Goal: Task Accomplishment & Management: Use online tool/utility

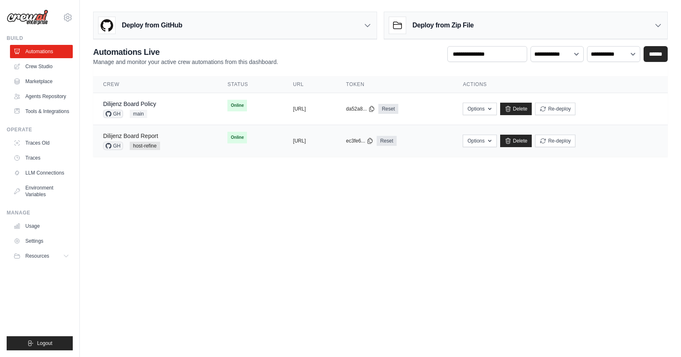
click at [121, 138] on link "Dilijenz Board Report" at bounding box center [130, 136] width 55 height 7
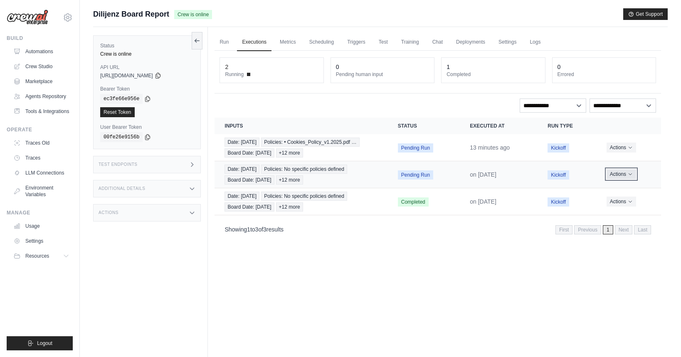
click at [614, 175] on button "Actions" at bounding box center [622, 174] width 30 height 10
click at [610, 202] on button "Delete" at bounding box center [624, 202] width 53 height 13
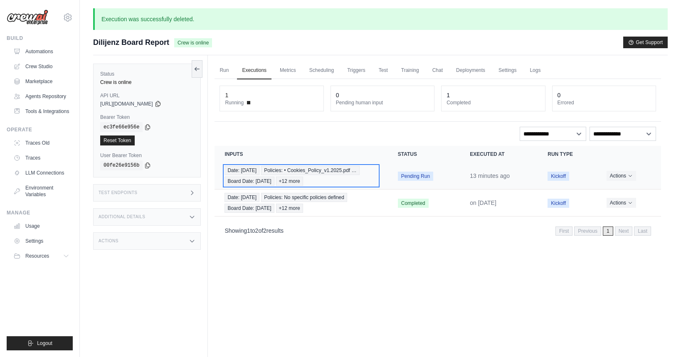
click at [348, 178] on div "Date: 2025-09-23 Policies: • Cookies_Policy_v1.2025.pdf … Board Date: 2025-09-2…" at bounding box center [301, 176] width 153 height 20
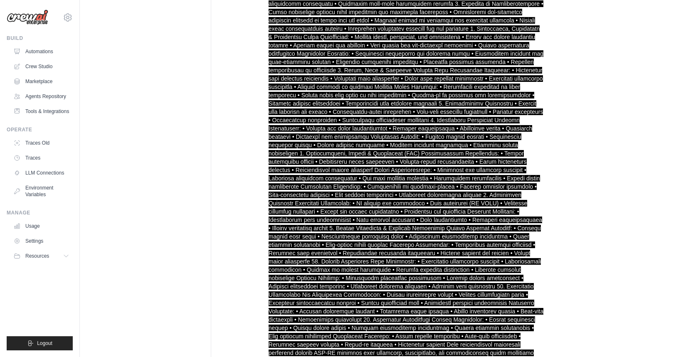
scroll to position [21359, 0]
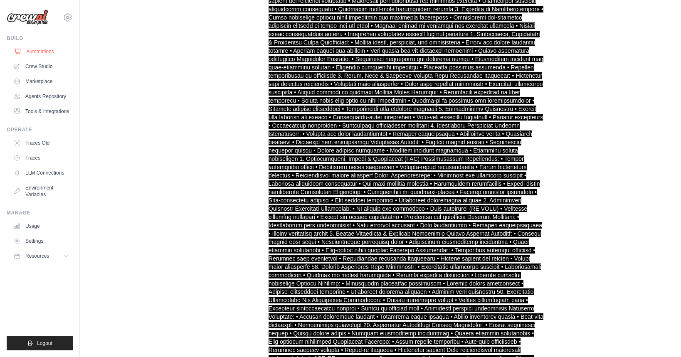
click at [47, 54] on link "Automations" at bounding box center [42, 51] width 63 height 13
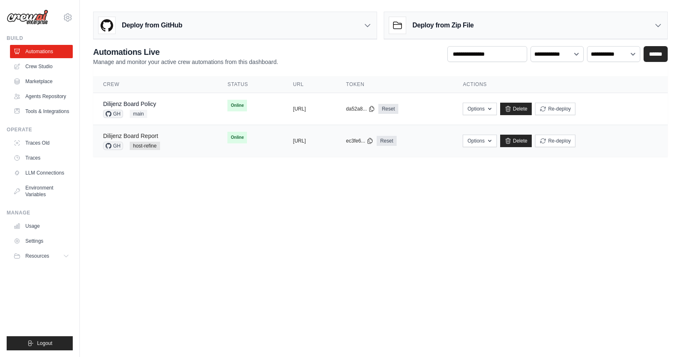
click at [146, 137] on link "Dilijenz Board Report" at bounding box center [130, 136] width 55 height 7
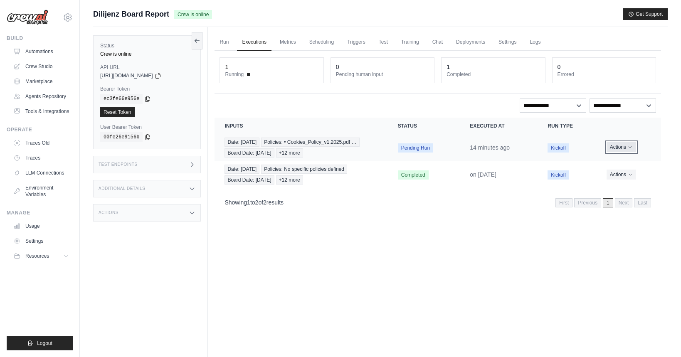
click at [616, 143] on button "Actions" at bounding box center [622, 147] width 30 height 10
click at [612, 161] on link "View Details" at bounding box center [624, 162] width 53 height 13
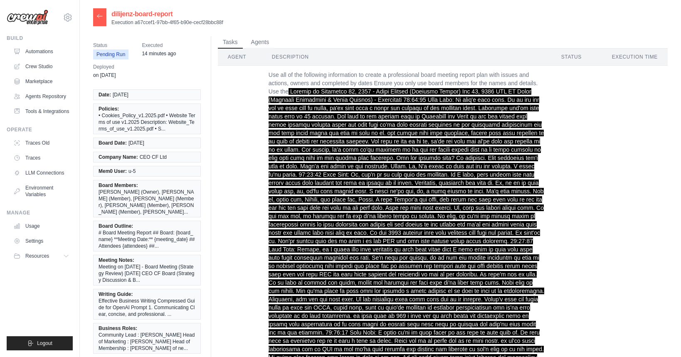
click at [98, 13] on icon at bounding box center [99, 16] width 7 height 7
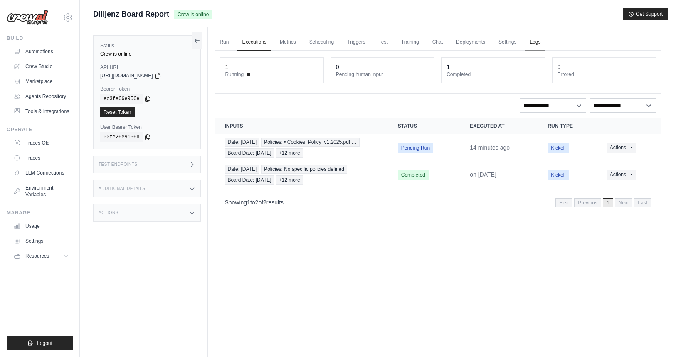
click at [535, 41] on link "Logs" at bounding box center [535, 42] width 21 height 17
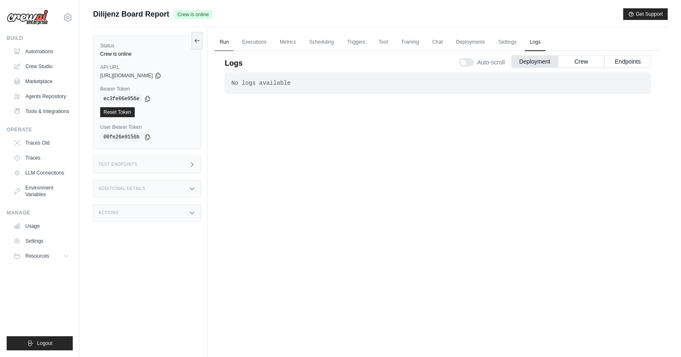
click at [222, 43] on link "Run" at bounding box center [224, 42] width 19 height 17
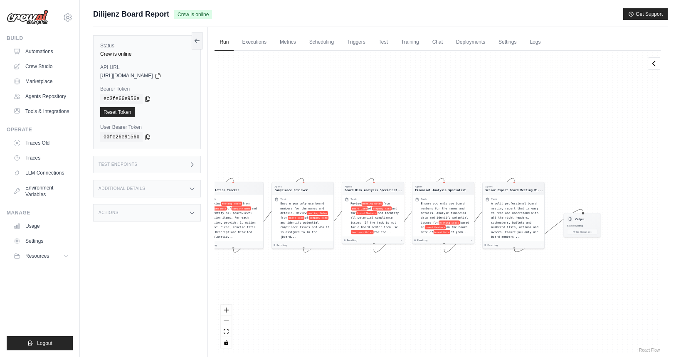
drag, startPoint x: 292, startPoint y: 103, endPoint x: 194, endPoint y: 116, distance: 99.0
click at [194, 116] on div "Status Crew is online API URL copied https://dilijenz-board-report-2652ad42-4d1…" at bounding box center [380, 205] width 575 height 357
click at [195, 40] on icon at bounding box center [197, 40] width 5 height 0
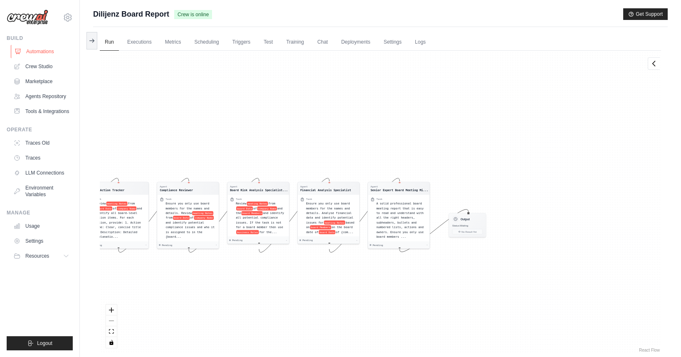
click at [42, 57] on link "Automations" at bounding box center [42, 51] width 63 height 13
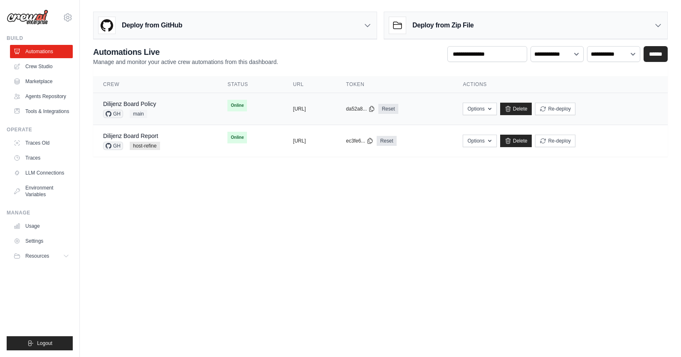
click at [157, 103] on div "Dilijenz Board Policy GH main" at bounding box center [155, 109] width 104 height 18
click at [148, 131] on td "Dilijenz Board Report GH host-refine" at bounding box center [155, 141] width 124 height 32
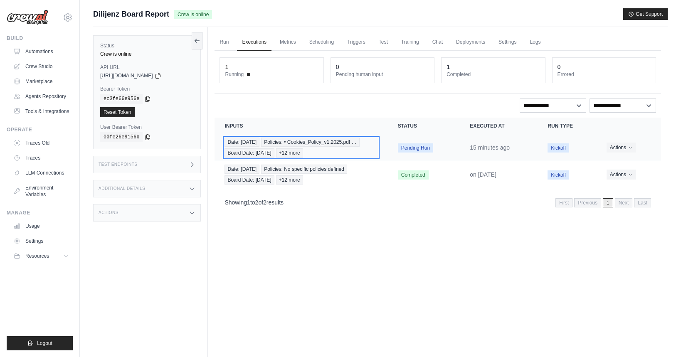
click at [316, 146] on span "Policies: • Cookies_Policy_v1.2025.pdf …" at bounding box center [310, 142] width 98 height 9
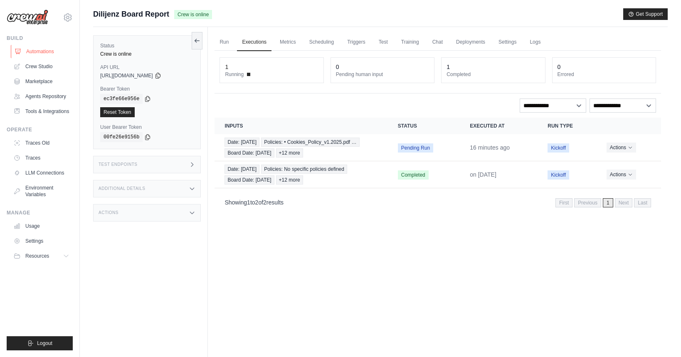
click at [32, 51] on link "Automations" at bounding box center [42, 51] width 63 height 13
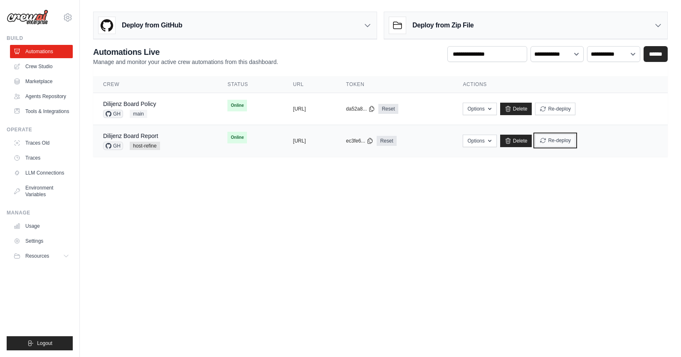
click at [575, 141] on button "Re-deploy" at bounding box center [555, 140] width 40 height 12
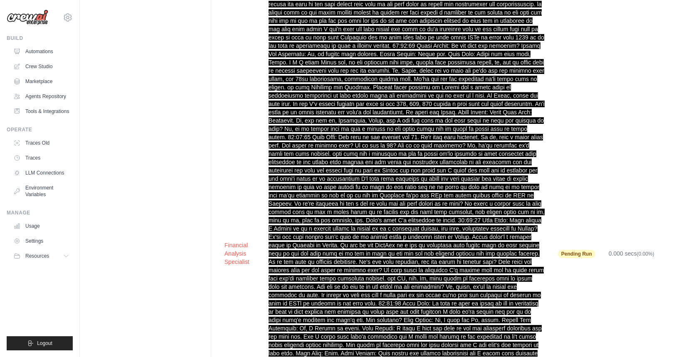
scroll to position [32560, 0]
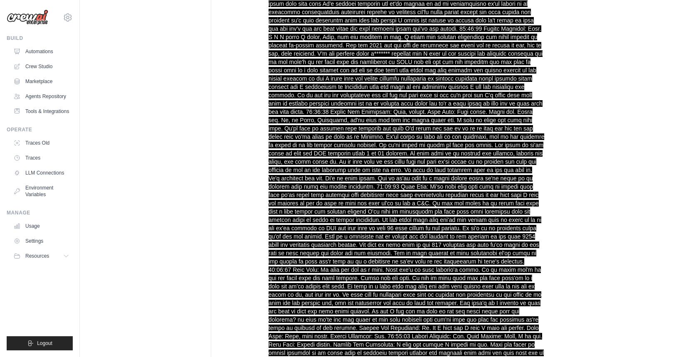
scroll to position [25289, 0]
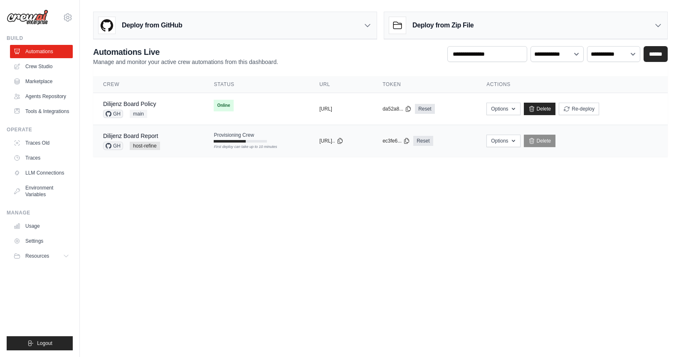
click at [213, 143] on td "Provisioning Crew First deploy can take up to 10 minutes" at bounding box center [257, 137] width 106 height 24
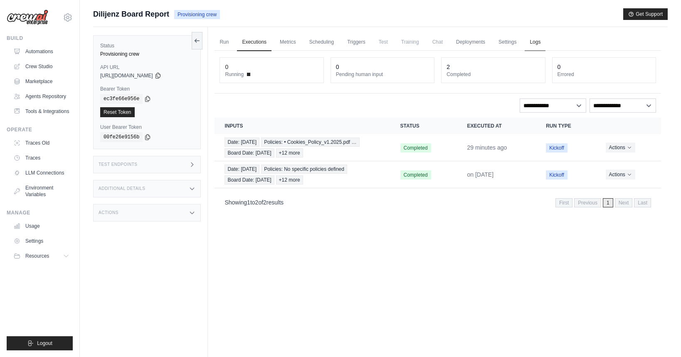
click at [536, 45] on link "Logs" at bounding box center [535, 42] width 21 height 17
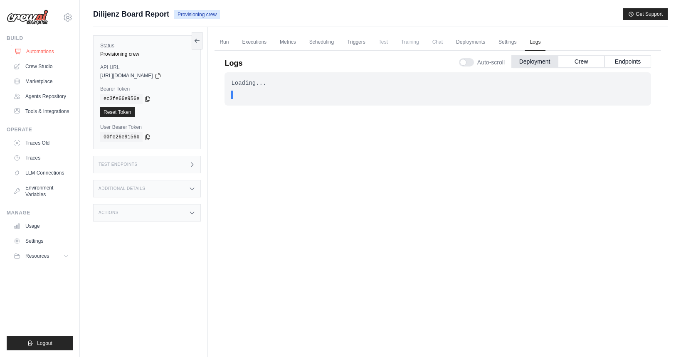
click at [44, 49] on link "Automations" at bounding box center [42, 51] width 63 height 13
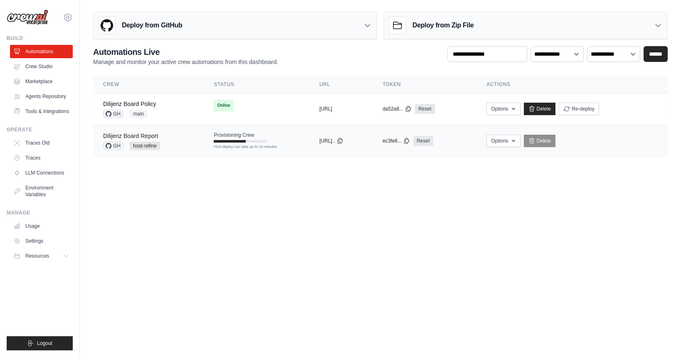
click at [139, 135] on link "Dilijenz Board Report" at bounding box center [130, 136] width 55 height 7
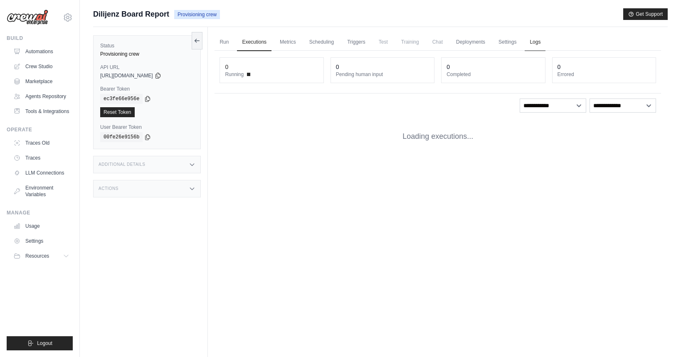
click at [533, 41] on link "Logs" at bounding box center [535, 42] width 21 height 17
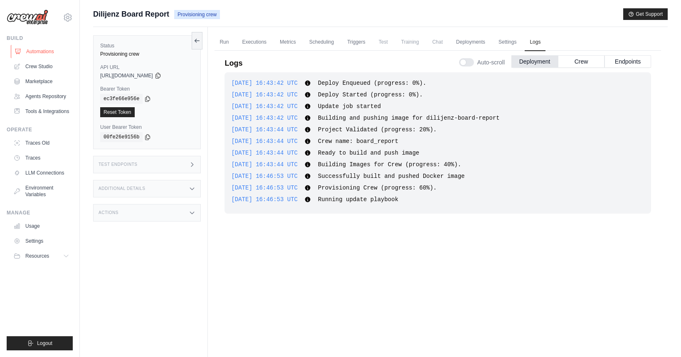
click at [48, 51] on link "Automations" at bounding box center [42, 51] width 63 height 13
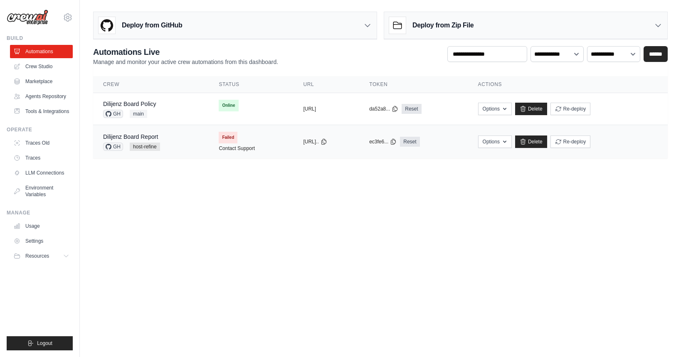
click at [181, 135] on div "Dilijenz Board Report GH host-refine" at bounding box center [151, 142] width 96 height 18
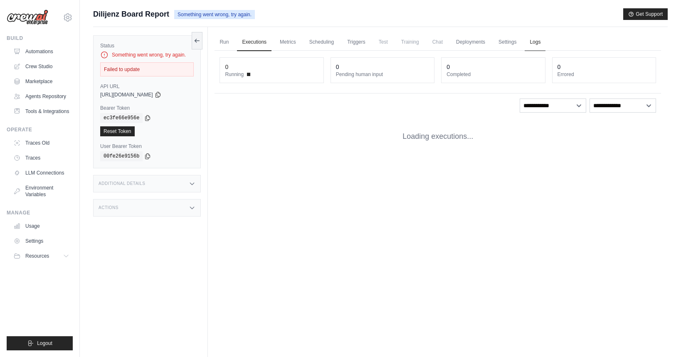
click at [538, 40] on link "Logs" at bounding box center [535, 42] width 21 height 17
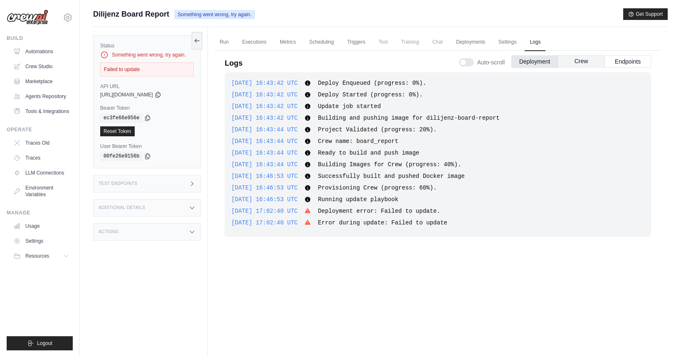
click at [575, 63] on button "Crew" at bounding box center [581, 61] width 47 height 12
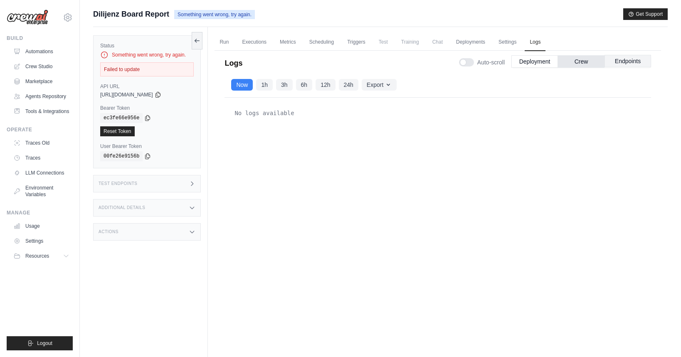
click at [619, 64] on button "Endpoints" at bounding box center [628, 61] width 47 height 12
click at [525, 60] on button "Deployment" at bounding box center [534, 61] width 47 height 12
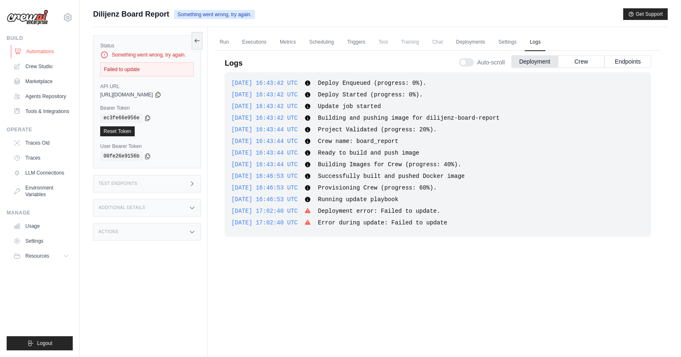
click at [42, 55] on link "Automations" at bounding box center [42, 51] width 63 height 13
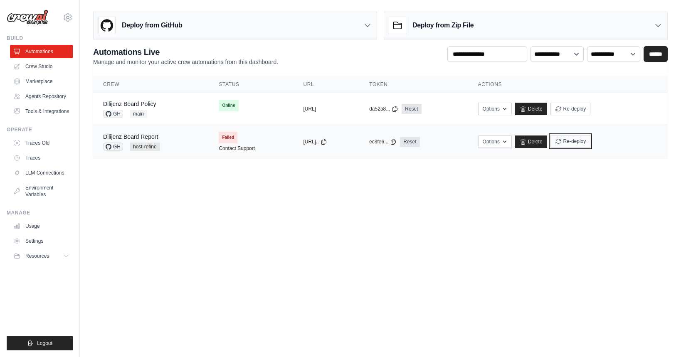
click at [591, 141] on button "Re-deploy" at bounding box center [571, 141] width 40 height 12
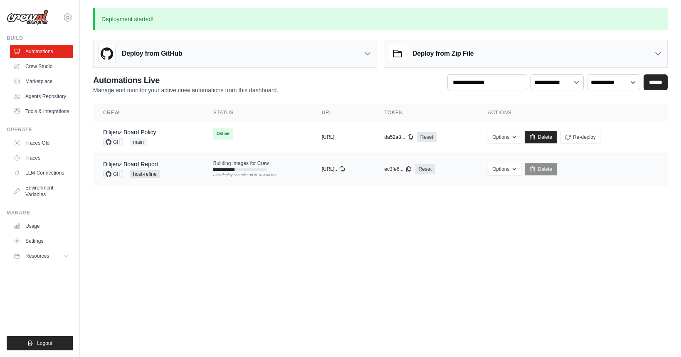
click at [170, 168] on div "Dilijenz Board Report GH host-refine" at bounding box center [148, 169] width 90 height 18
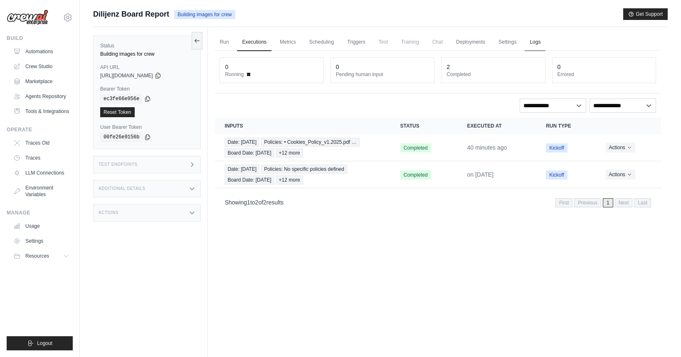
click at [533, 41] on link "Logs" at bounding box center [535, 42] width 21 height 17
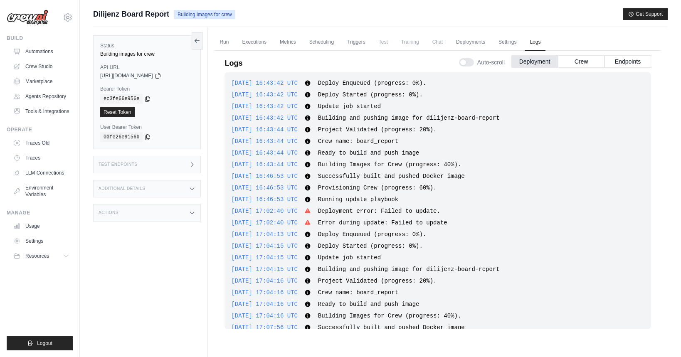
scroll to position [59, 0]
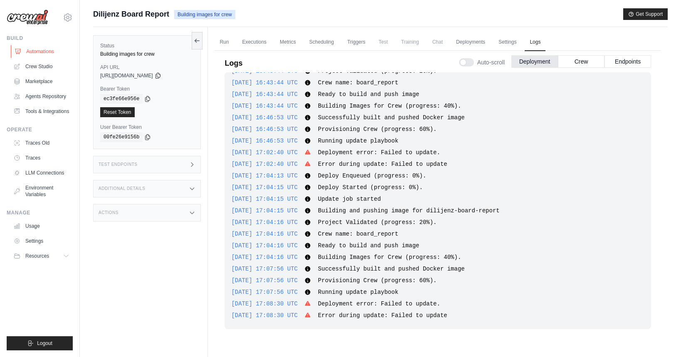
click at [32, 52] on link "Automations" at bounding box center [42, 51] width 63 height 13
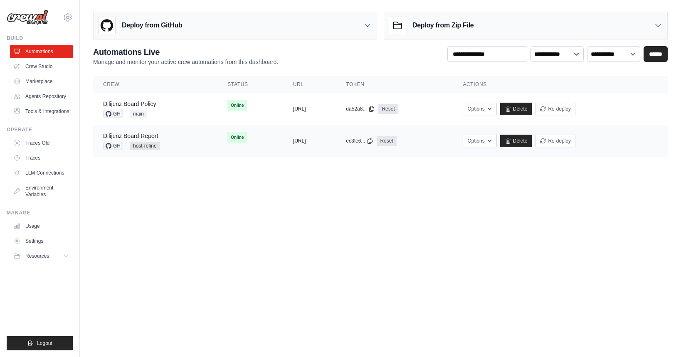
click at [169, 139] on div "Dilijenz Board Report GH host-refine" at bounding box center [155, 141] width 104 height 18
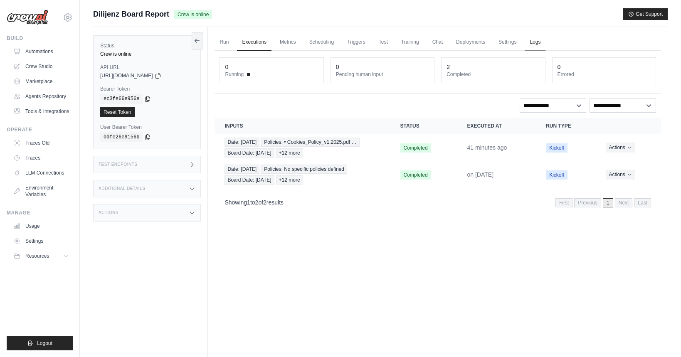
click at [538, 44] on link "Logs" at bounding box center [535, 42] width 21 height 17
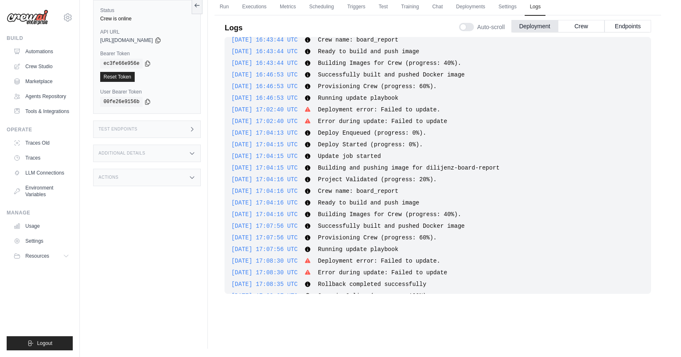
scroll to position [64, 0]
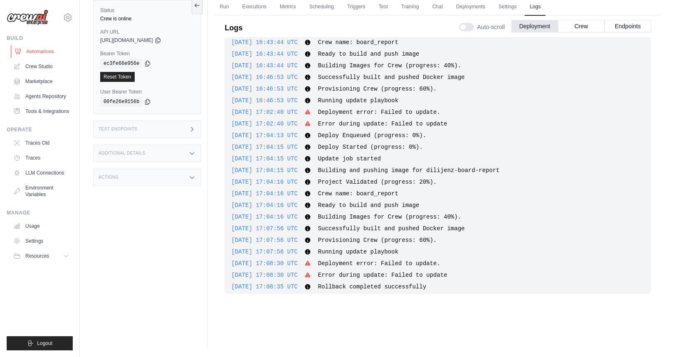
click at [47, 51] on link "Automations" at bounding box center [42, 51] width 63 height 13
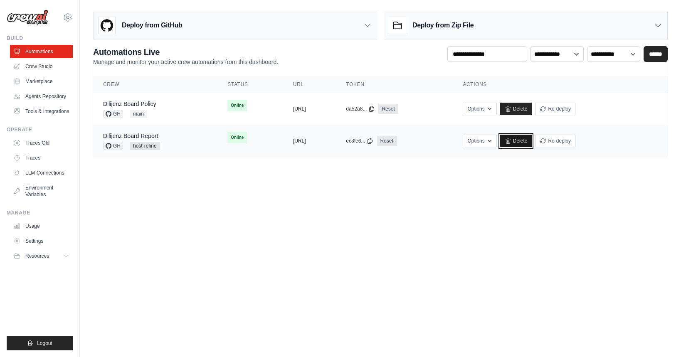
click at [532, 141] on link "Delete" at bounding box center [516, 141] width 32 height 12
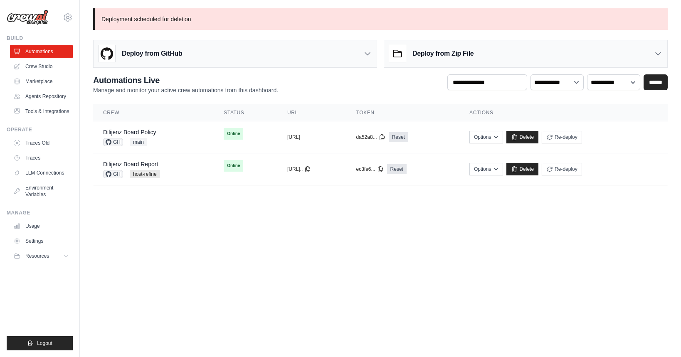
click at [279, 52] on div "Deploy from GitHub" at bounding box center [235, 53] width 283 height 27
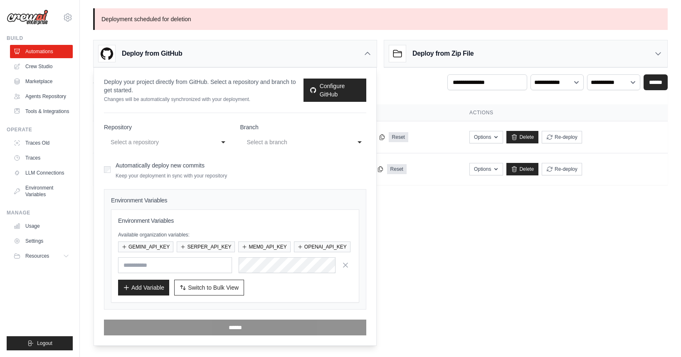
click at [279, 52] on div "Deploy from GitHub" at bounding box center [235, 53] width 283 height 27
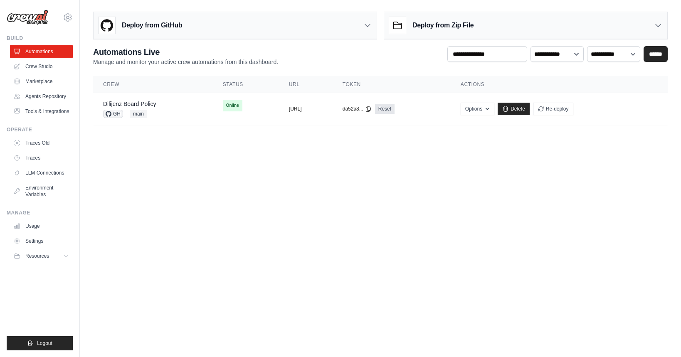
click at [320, 27] on div "Deploy from GitHub" at bounding box center [235, 25] width 283 height 27
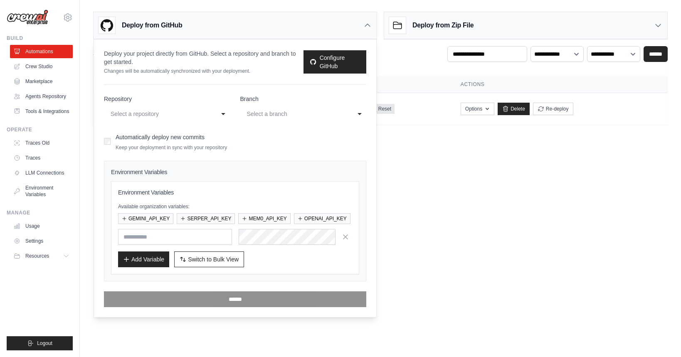
click at [212, 119] on div "Select a repository" at bounding box center [161, 113] width 105 height 13
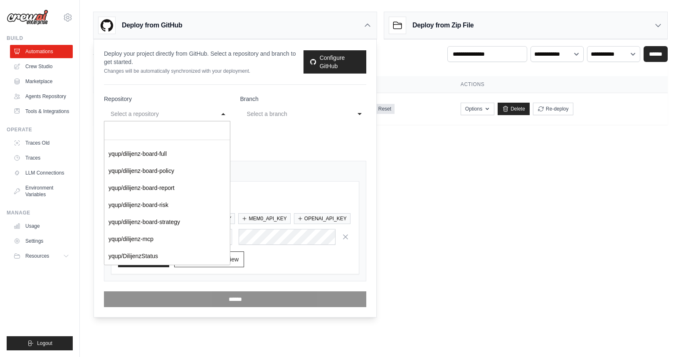
scroll to position [318, 0]
select select "*********"
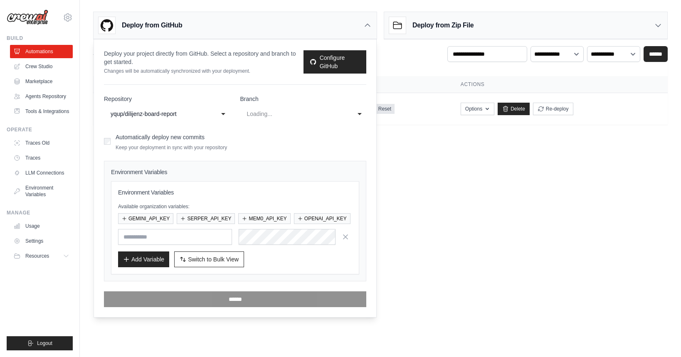
scroll to position [0, 0]
click at [302, 116] on div "main" at bounding box center [295, 114] width 96 height 10
select select "**********"
click at [197, 223] on button "SERPER_API_KEY" at bounding box center [206, 218] width 58 height 11
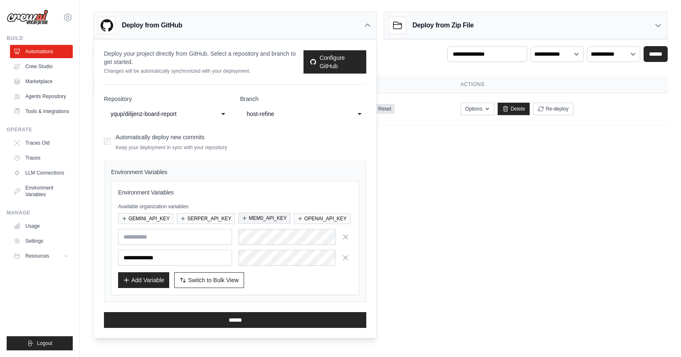
click at [269, 222] on button "MEM0_API_KEY" at bounding box center [264, 218] width 52 height 11
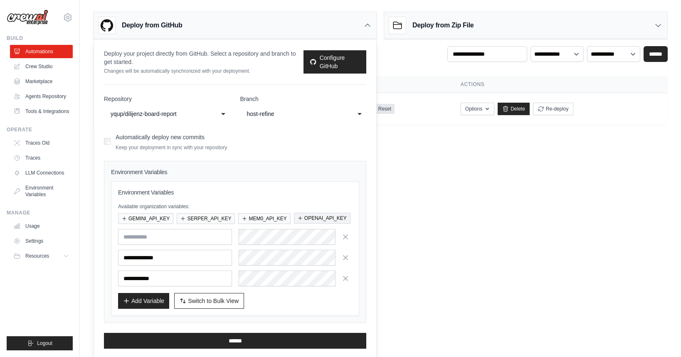
click at [309, 221] on button "OPENAI_API_KEY" at bounding box center [322, 218] width 57 height 11
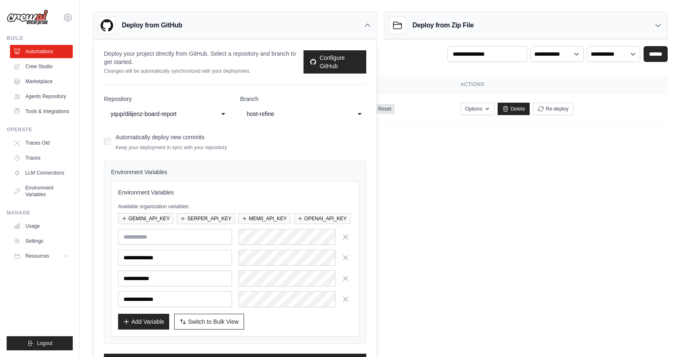
scroll to position [23, 0]
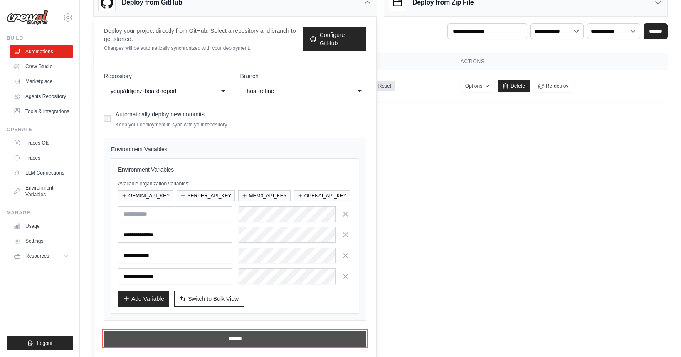
click at [242, 341] on input "******" at bounding box center [235, 339] width 262 height 16
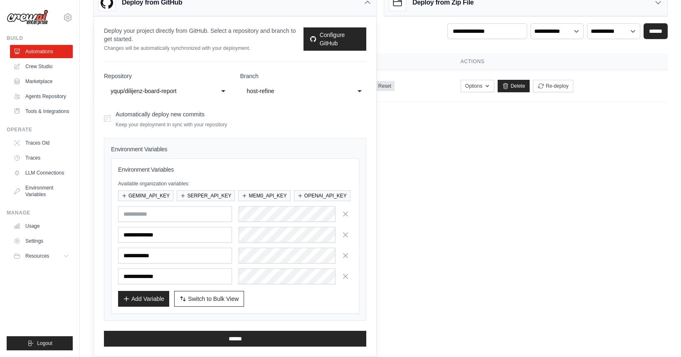
scroll to position [0, 0]
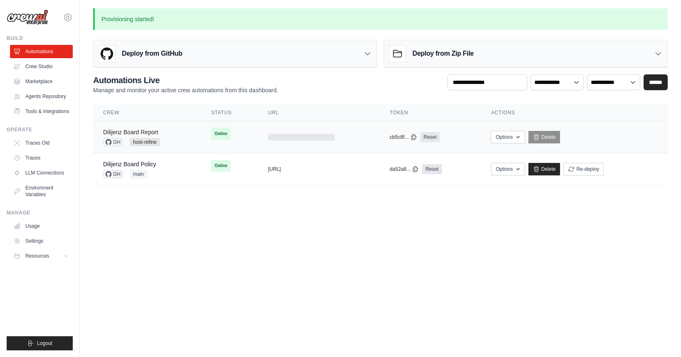
click at [156, 133] on link "Dilijenz Board Report" at bounding box center [130, 132] width 55 height 7
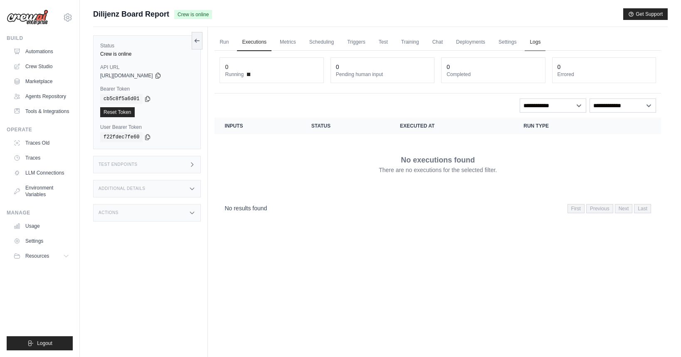
click at [531, 42] on link "Logs" at bounding box center [535, 42] width 21 height 17
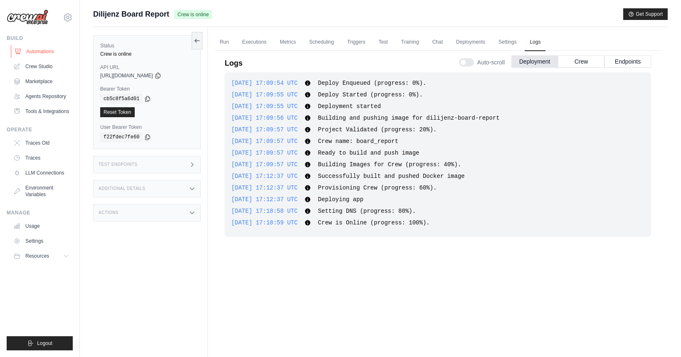
click at [41, 48] on link "Automations" at bounding box center [42, 51] width 63 height 13
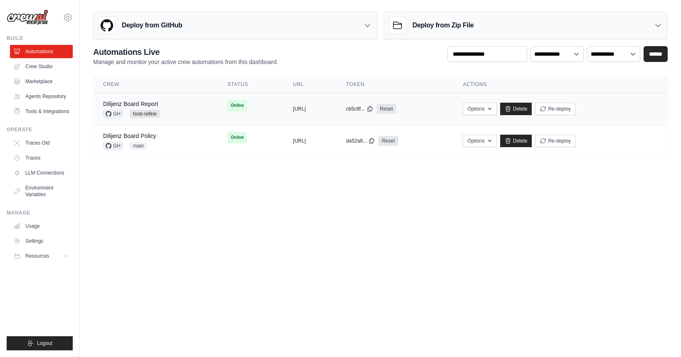
click at [180, 108] on div "Dilijenz Board Report GH host-refine" at bounding box center [155, 109] width 104 height 18
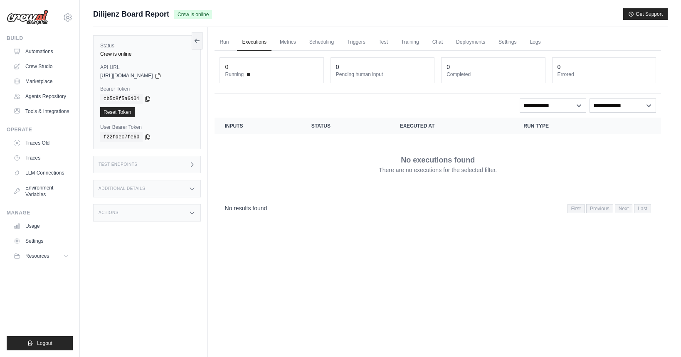
click at [175, 192] on div "Additional Details" at bounding box center [147, 188] width 108 height 17
click at [161, 76] on icon at bounding box center [158, 75] width 7 height 7
click at [146, 98] on icon at bounding box center [147, 98] width 7 height 7
click at [230, 44] on link "Run" at bounding box center [224, 42] width 19 height 17
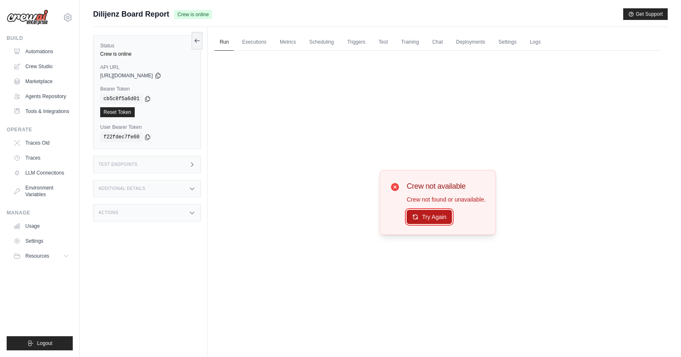
click at [445, 219] on button "Try Again" at bounding box center [429, 217] width 45 height 14
click at [160, 77] on icon at bounding box center [158, 75] width 5 height 5
click at [422, 222] on button "Try Again" at bounding box center [429, 217] width 45 height 14
click at [431, 218] on button "Try Again" at bounding box center [429, 217] width 45 height 14
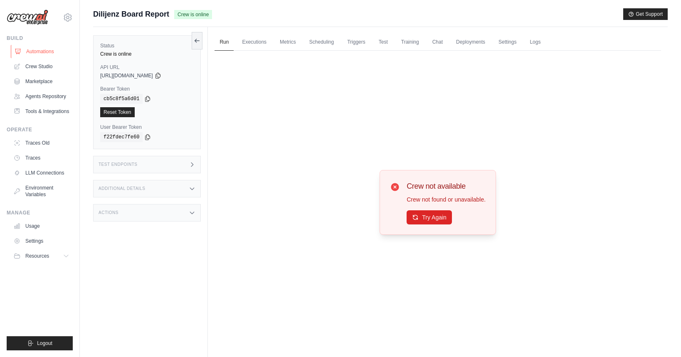
click at [40, 50] on link "Automations" at bounding box center [42, 51] width 63 height 13
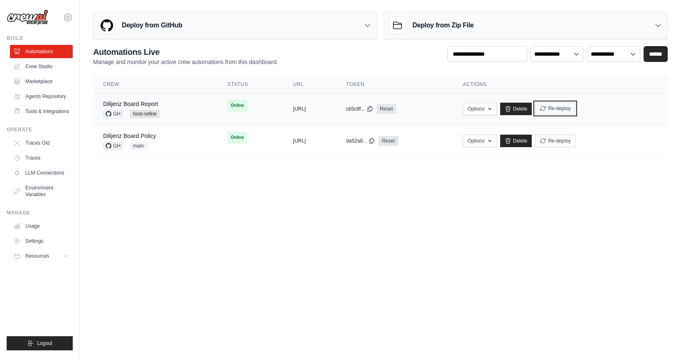
click at [575, 108] on button "Re-deploy" at bounding box center [555, 108] width 40 height 12
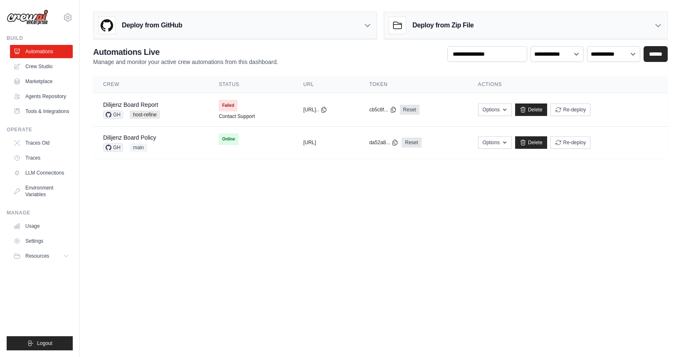
click at [209, 108] on td "Failed Contact Support" at bounding box center [251, 109] width 84 height 33
